Goal: Transaction & Acquisition: Purchase product/service

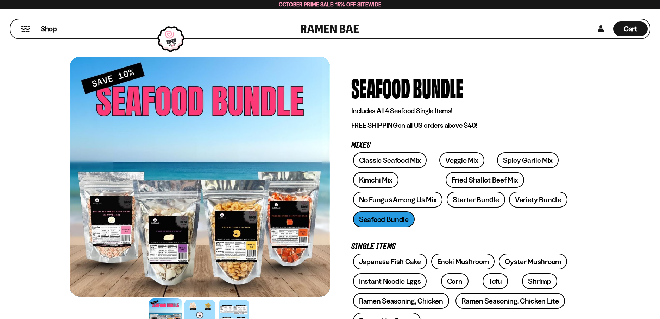
click at [381, 219] on div "Classic Seafood Mix Veggie Mix Spicy Garlic Mix Kimchi Mix Fried Shallot Beef M…" at bounding box center [460, 192] width 218 height 79
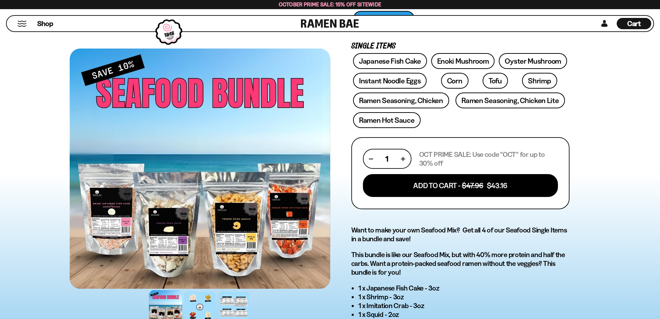
scroll to position [204, 0]
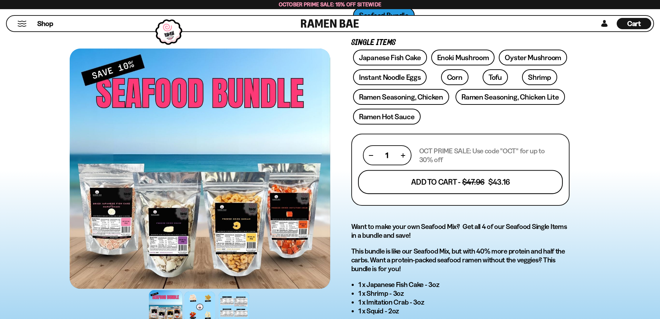
click at [438, 182] on button "Add To Cart - $47.96 $43.16" at bounding box center [460, 182] width 205 height 24
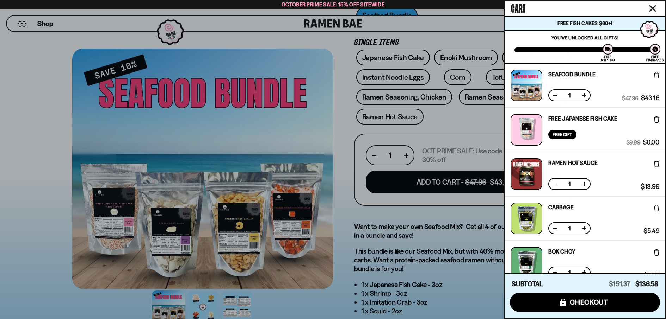
click at [654, 117] on icon at bounding box center [656, 120] width 5 height 6
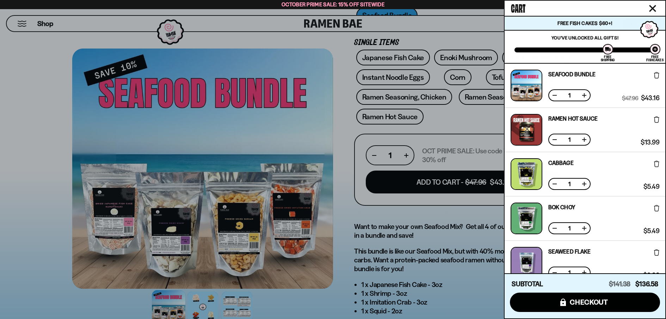
click at [654, 163] on icon at bounding box center [656, 164] width 5 height 6
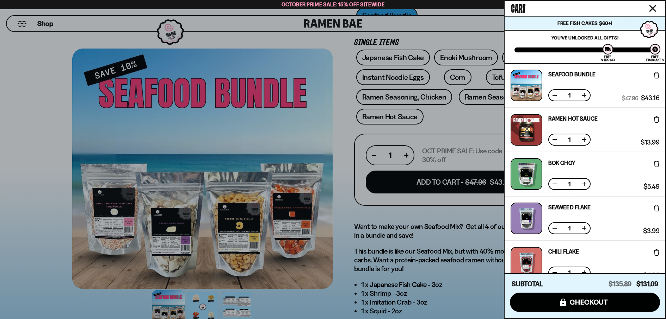
click at [654, 163] on icon at bounding box center [656, 164] width 5 height 6
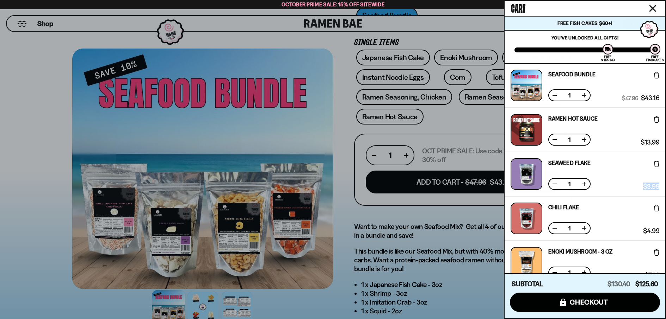
drag, startPoint x: 663, startPoint y: 162, endPoint x: 661, endPoint y: 183, distance: 20.9
click at [660, 183] on div "Seaweed Flake Free Gift Subscription: 1 $3.99 $3.99 (Saved $0.00 )" at bounding box center [584, 175] width 161 height 44
click at [654, 6] on icon "Close cart" at bounding box center [652, 8] width 6 height 6
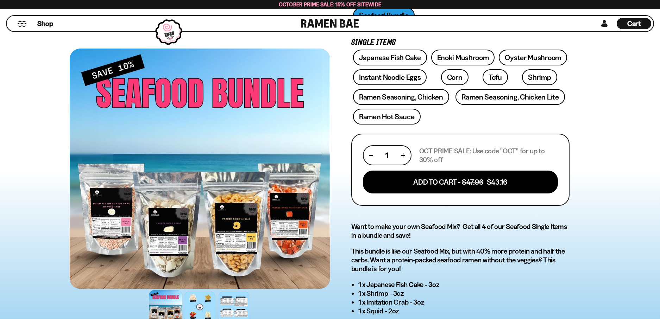
click at [635, 21] on span "Cart" at bounding box center [635, 23] width 14 height 8
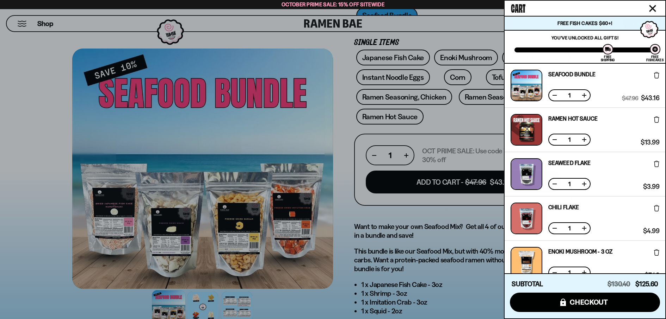
click at [635, 21] on div "Free Fish Cakes $60+!" at bounding box center [584, 23] width 161 height 14
click at [651, 4] on button "Close cart" at bounding box center [652, 8] width 11 height 11
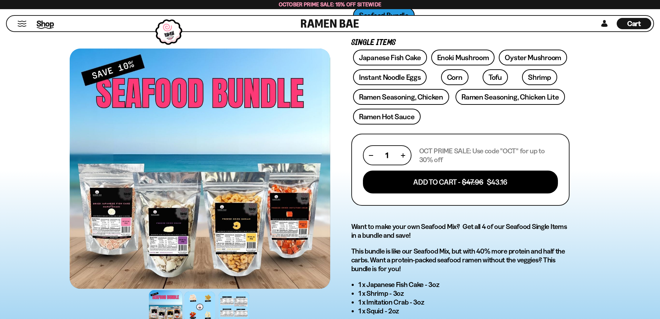
click at [44, 24] on span "Shop" at bounding box center [45, 23] width 17 height 11
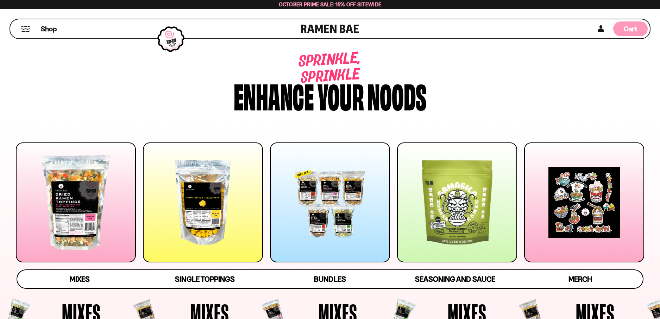
click at [641, 27] on div "Cart D0381C2F-513E-4F90-8A41-6F0A75DCBAAA" at bounding box center [631, 28] width 35 height 15
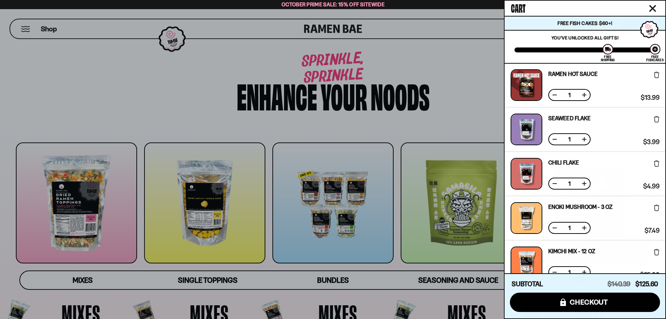
scroll to position [87, 0]
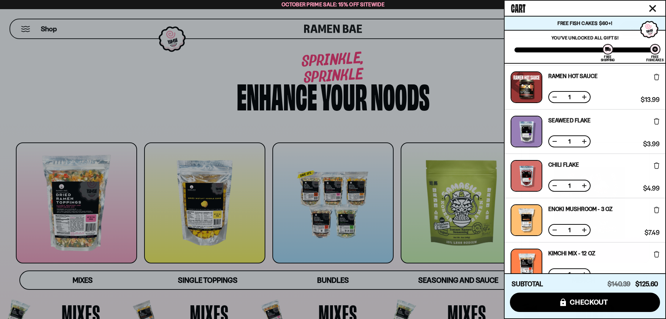
click at [655, 117] on button at bounding box center [656, 120] width 5 height 13
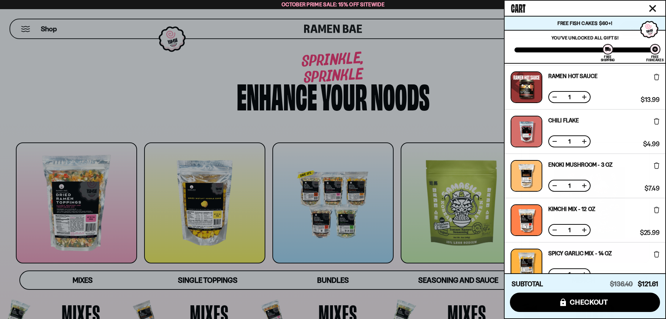
click at [654, 122] on icon at bounding box center [656, 121] width 5 height 6
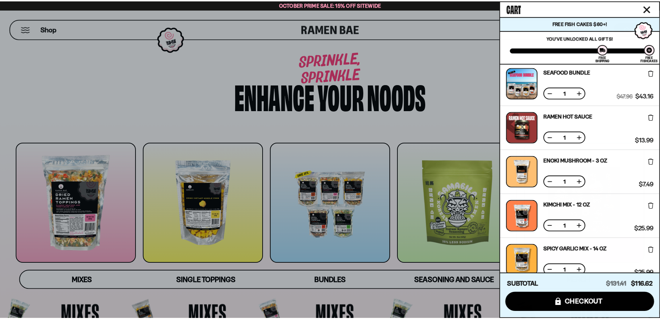
scroll to position [46, 0]
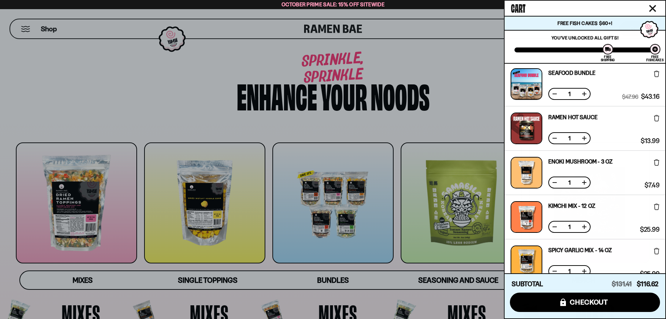
click at [585, 136] on button at bounding box center [583, 138] width 7 height 7
click at [655, 74] on icon at bounding box center [656, 74] width 5 height 6
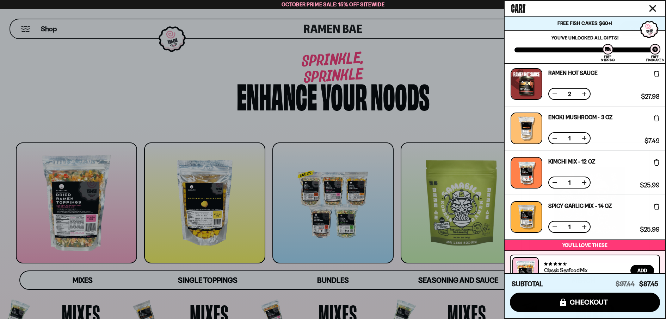
click at [653, 6] on icon "Close cart" at bounding box center [652, 8] width 7 height 7
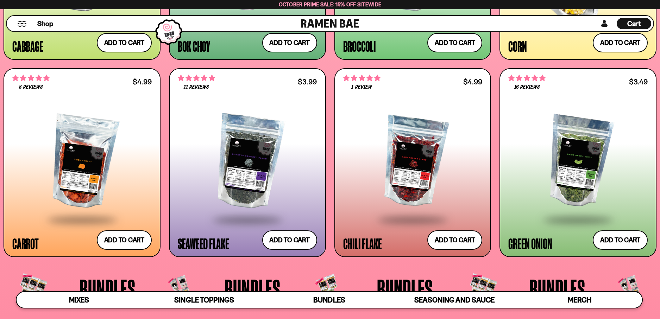
scroll to position [1510, 0]
